Goal: Navigation & Orientation: Understand site structure

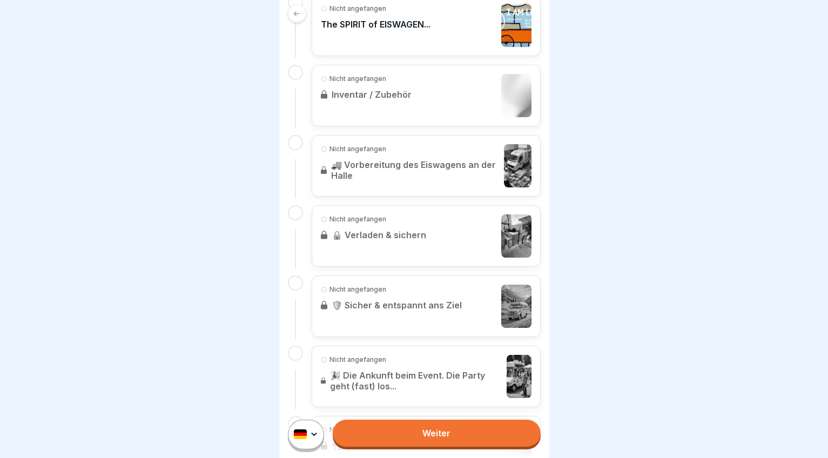
scroll to position [162, 0]
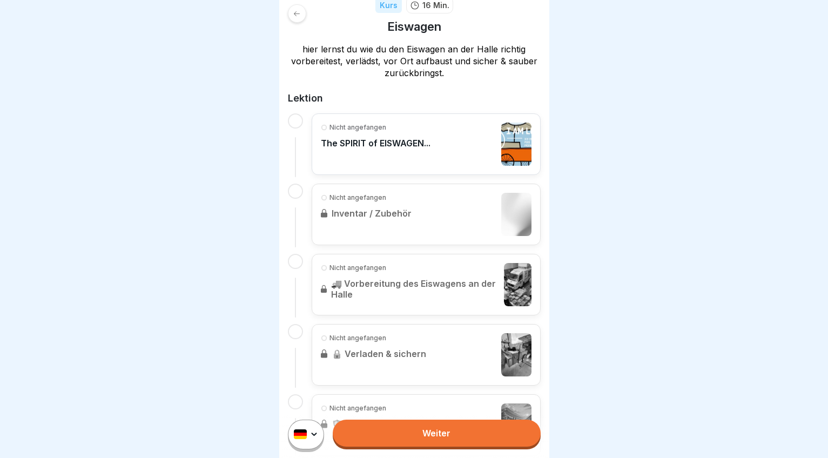
click at [294, 13] on icon at bounding box center [297, 14] width 8 height 8
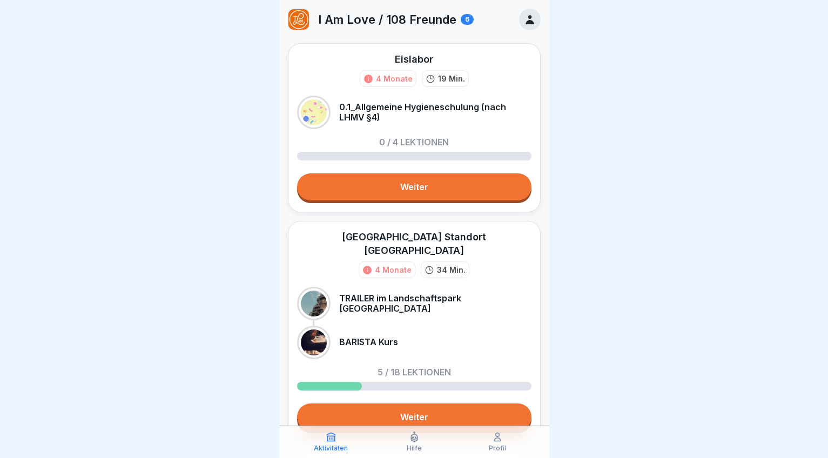
click at [525, 18] on icon at bounding box center [530, 20] width 12 height 12
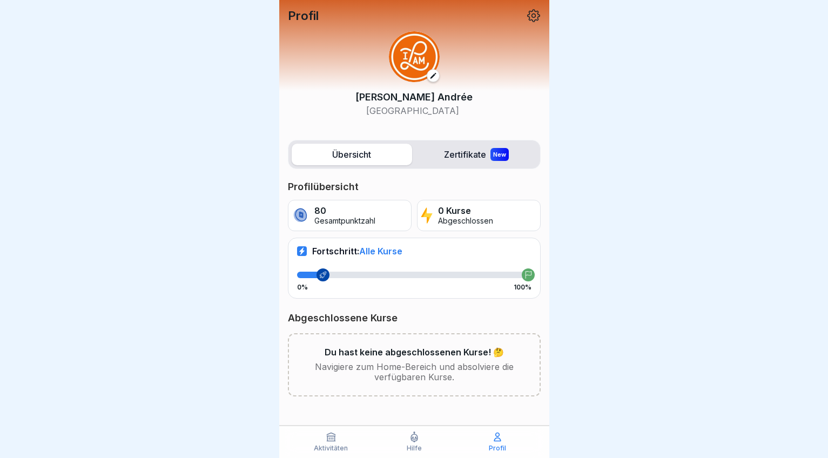
click at [525, 15] on div "Profil" at bounding box center [414, 16] width 253 height 14
click at [534, 20] on icon at bounding box center [534, 16] width 14 height 14
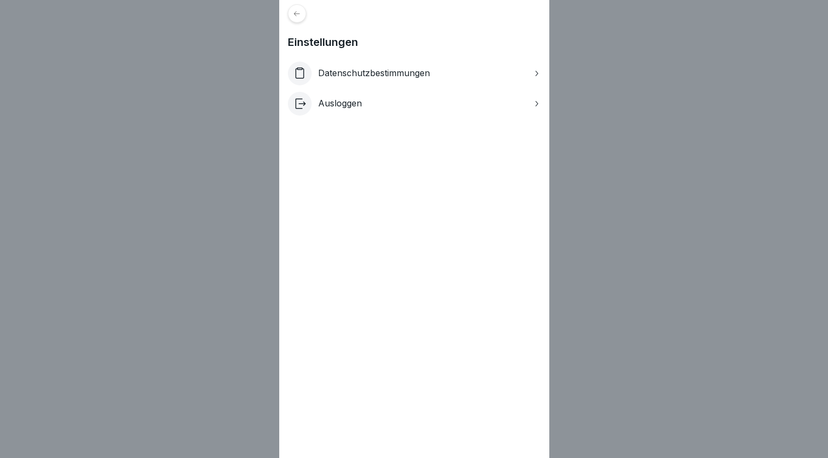
click at [299, 16] on icon at bounding box center [297, 14] width 8 height 8
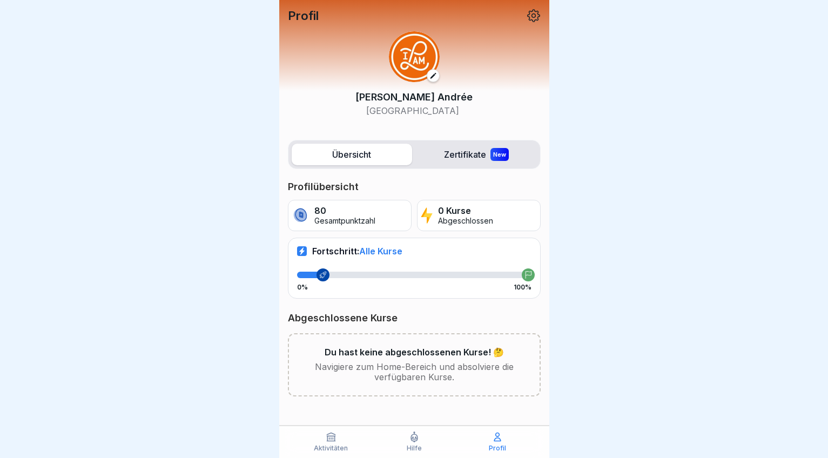
click at [498, 444] on div "Profil" at bounding box center [497, 441] width 78 height 21
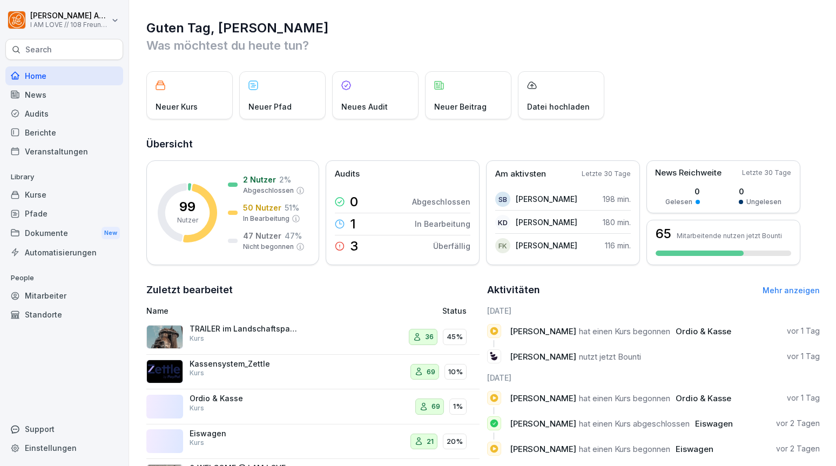
click at [57, 298] on div "Mitarbeiter" at bounding box center [64, 295] width 118 height 19
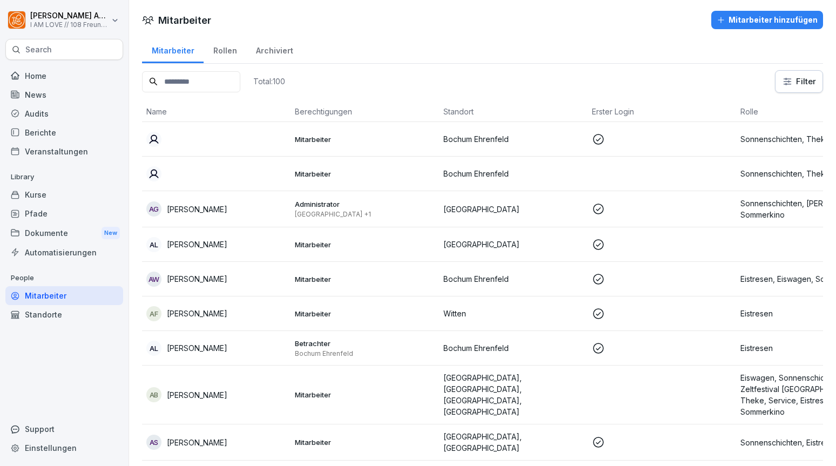
click at [218, 54] on div "Rollen" at bounding box center [225, 50] width 43 height 28
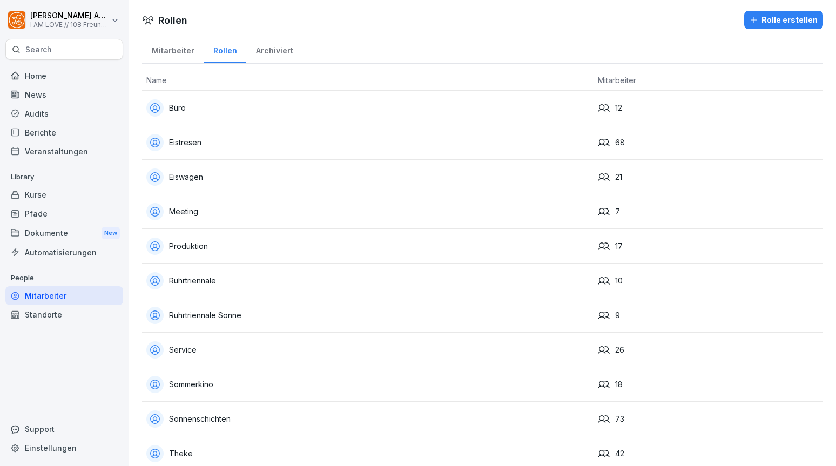
click at [195, 140] on div "Eistresen" at bounding box center [367, 142] width 443 height 17
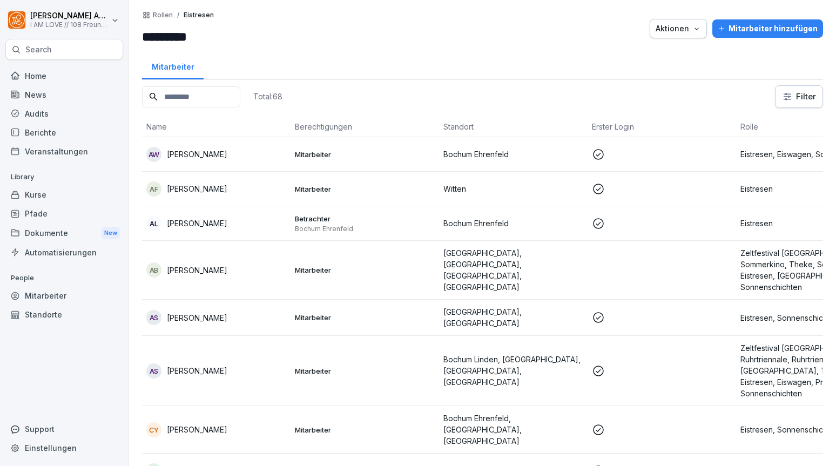
click at [44, 77] on div "Home" at bounding box center [64, 75] width 118 height 19
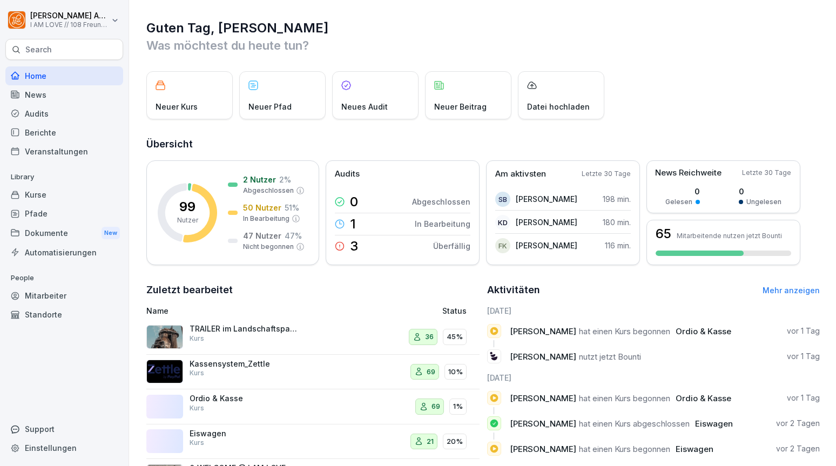
click at [39, 210] on div "Pfade" at bounding box center [64, 213] width 118 height 19
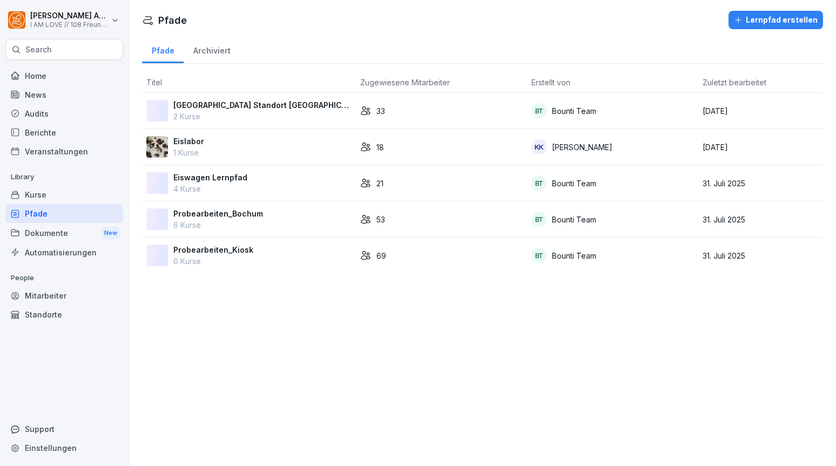
click at [37, 200] on div "Kurse" at bounding box center [64, 194] width 118 height 19
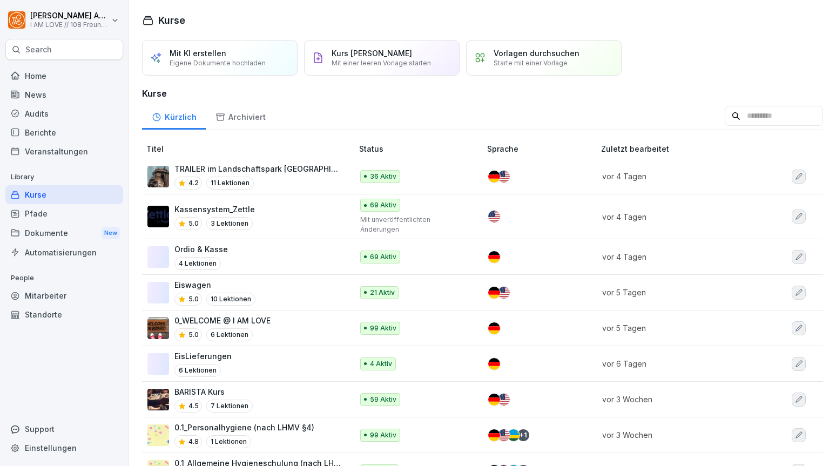
click at [54, 75] on div "Home" at bounding box center [64, 75] width 118 height 19
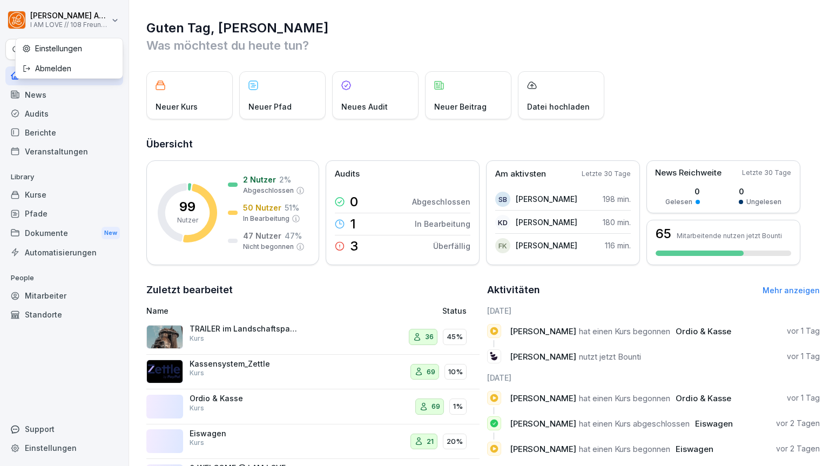
click at [116, 19] on html "[PERSON_NAME] I AM LOVE // 108 Freunde GmbH Search Home News Audits Berichte Ve…" at bounding box center [418, 233] width 836 height 466
